Goal: Book appointment/travel/reservation

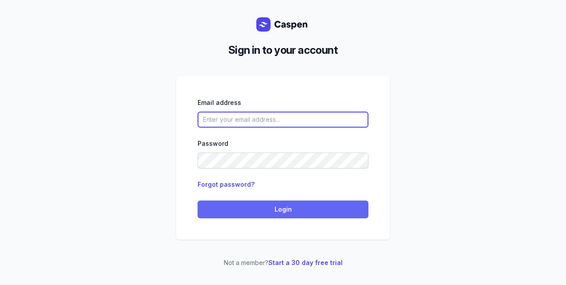
type input "[PERSON_NAME][EMAIL_ADDRESS][DOMAIN_NAME][PERSON_NAME]"
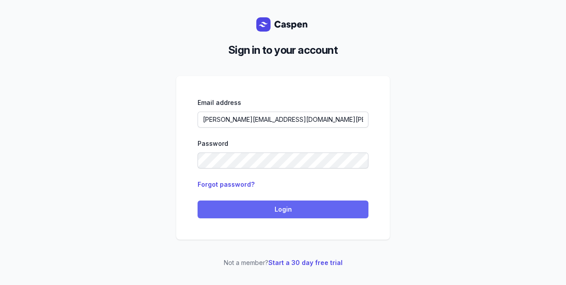
click at [287, 214] on span "Login" at bounding box center [283, 209] width 160 height 11
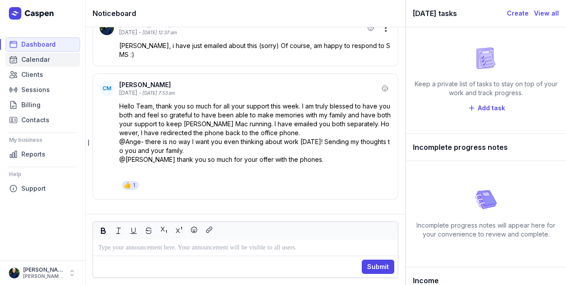
click at [39, 59] on span "Calendar" at bounding box center [35, 59] width 28 height 11
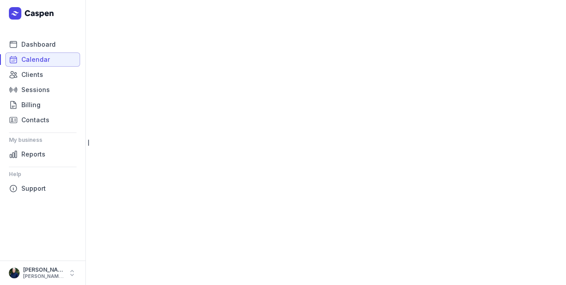
select select "week"
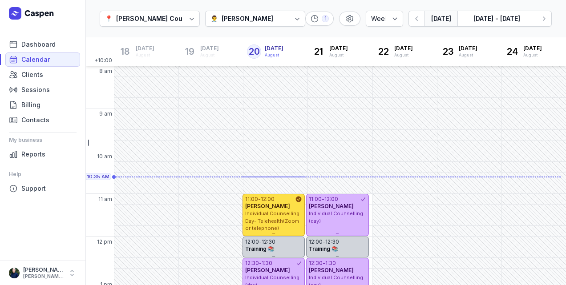
click at [229, 20] on div "[PERSON_NAME]" at bounding box center [247, 18] width 52 height 11
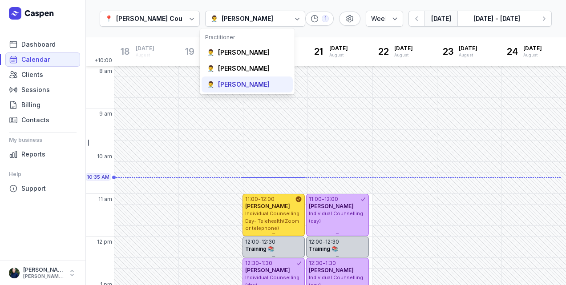
click at [237, 87] on div "[PERSON_NAME]" at bounding box center [244, 84] width 52 height 9
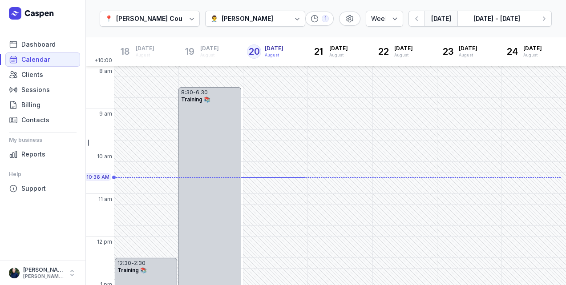
click at [233, 20] on div "[PERSON_NAME]" at bounding box center [247, 18] width 52 height 11
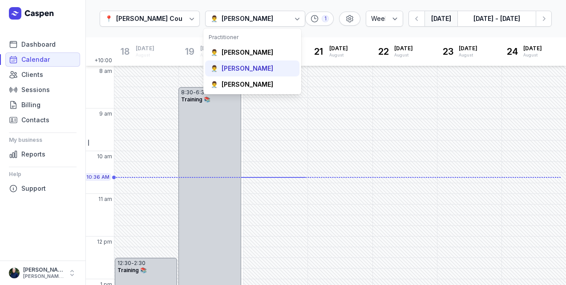
click at [229, 71] on div "[PERSON_NAME]" at bounding box center [247, 68] width 52 height 9
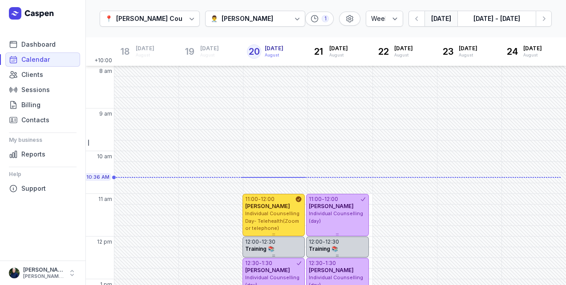
click at [229, 71] on div "8:00 AM - Tue" at bounding box center [211, 71] width 64 height 10
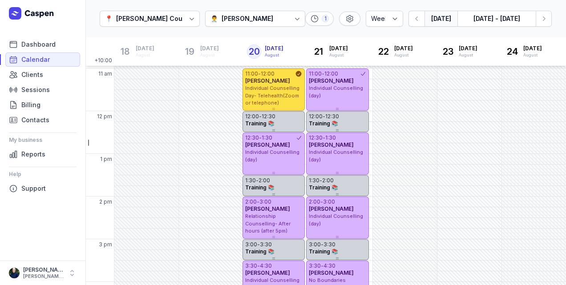
scroll to position [125, 0]
click at [232, 89] on div "11:15 AM - Tue" at bounding box center [211, 84] width 64 height 10
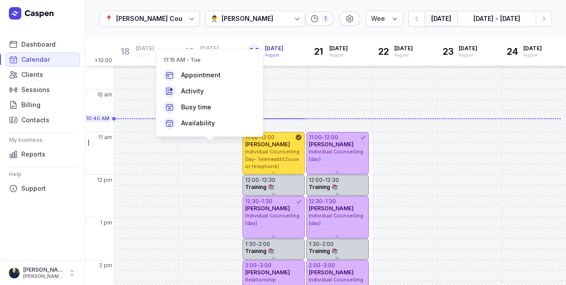
scroll to position [41, 0]
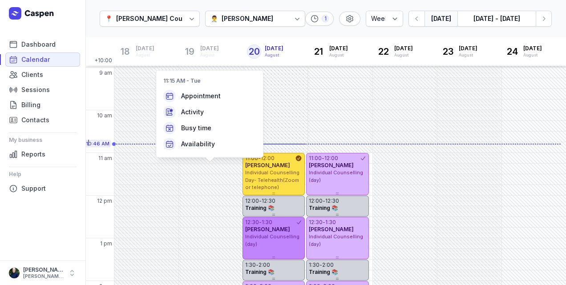
click at [284, 245] on div "Individual Counselling (day)" at bounding box center [273, 240] width 57 height 15
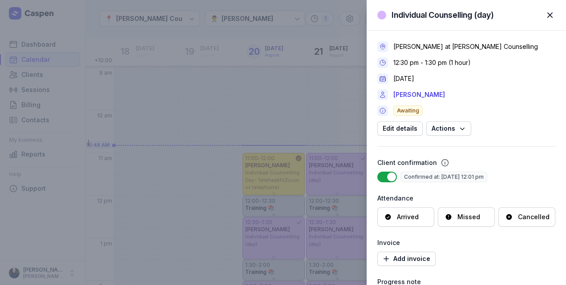
click at [550, 16] on span "button" at bounding box center [550, 15] width 20 height 20
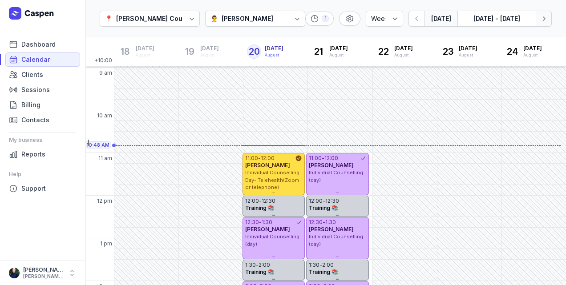
click at [542, 20] on icon "button" at bounding box center [543, 18] width 9 height 9
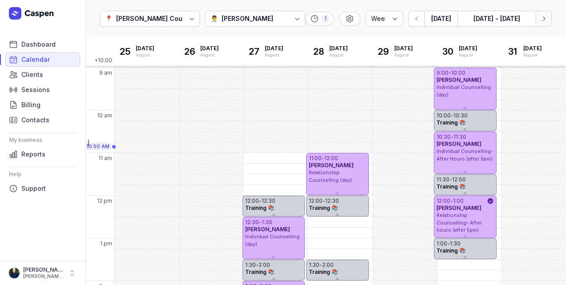
click at [544, 22] on icon "button" at bounding box center [543, 18] width 9 height 9
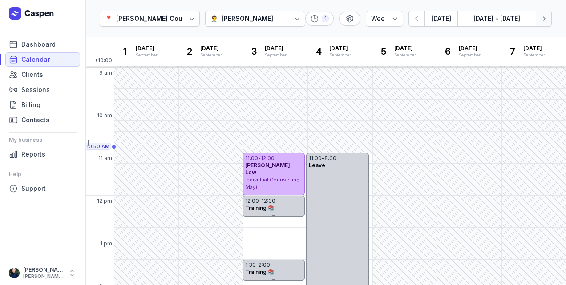
click at [544, 22] on icon "button" at bounding box center [543, 18] width 9 height 9
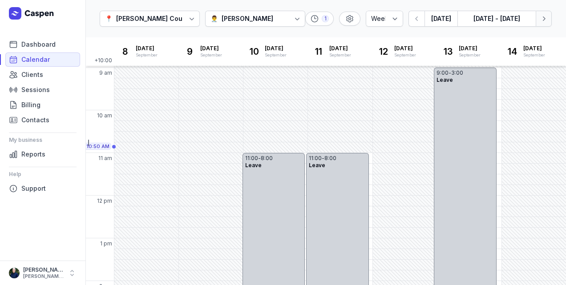
click at [544, 22] on icon "button" at bounding box center [543, 18] width 9 height 9
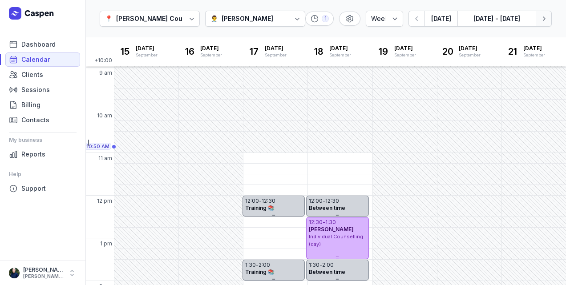
click at [544, 22] on icon "button" at bounding box center [543, 18] width 9 height 9
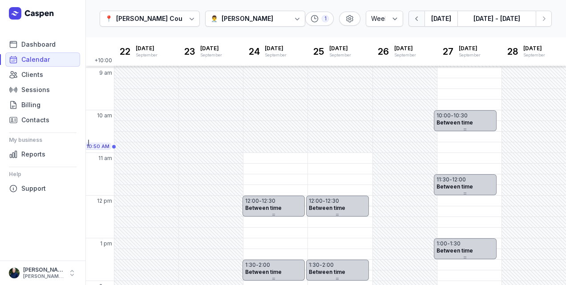
click at [413, 24] on button "button" at bounding box center [416, 19] width 16 height 16
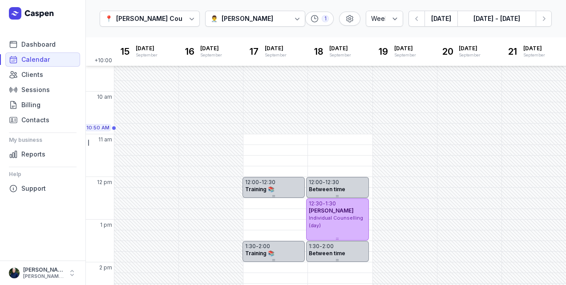
scroll to position [56, 0]
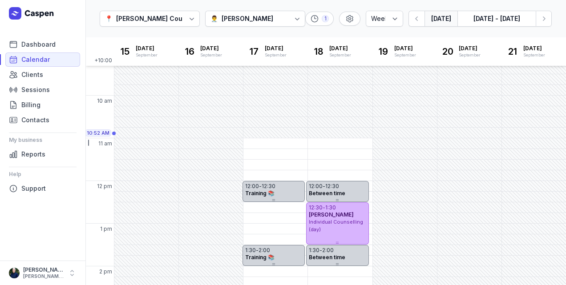
click at [451, 19] on button "[DATE]" at bounding box center [440, 19] width 33 height 16
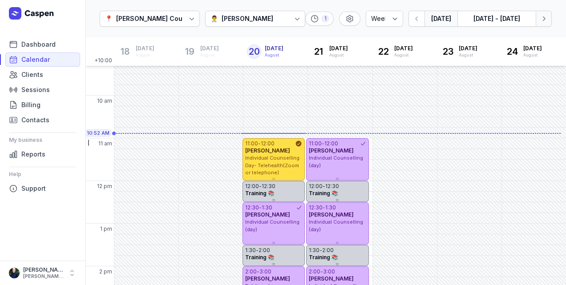
click at [547, 21] on icon "button" at bounding box center [543, 18] width 9 height 9
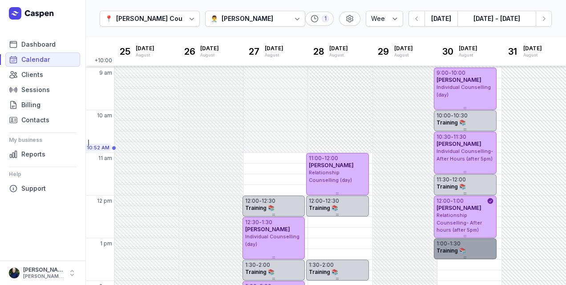
scroll to position [26, 0]
